Goal: Information Seeking & Learning: Learn about a topic

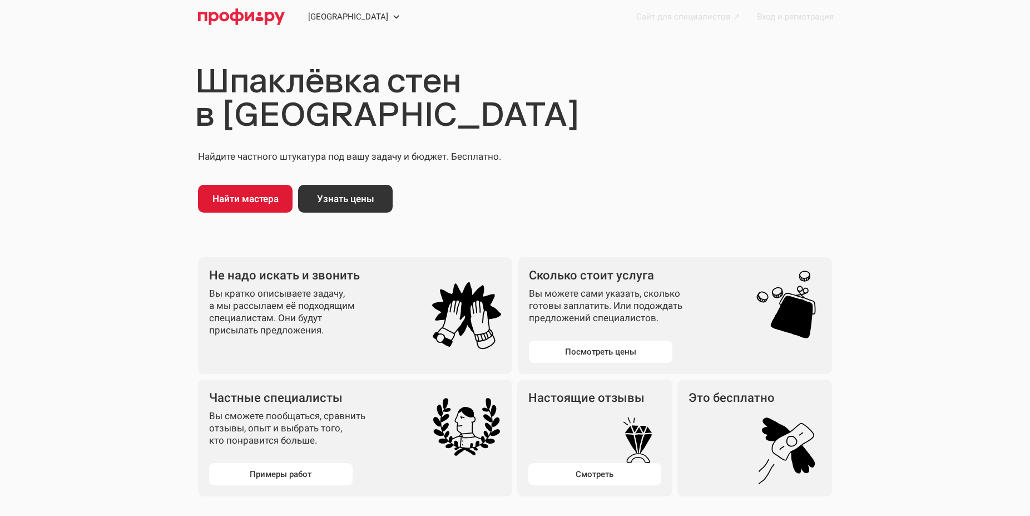
scroll to position [227, 0]
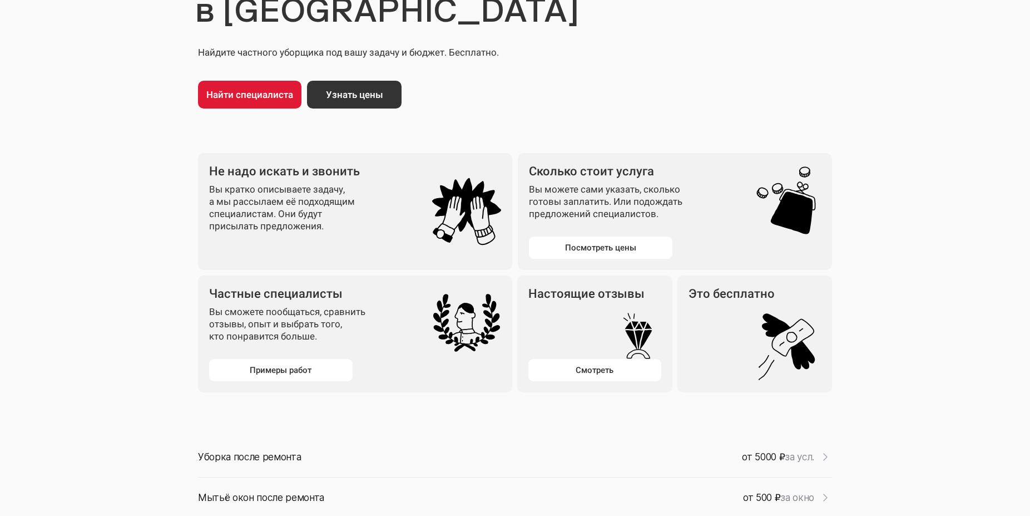
scroll to position [227, 0]
